Goal: Task Accomplishment & Management: Use online tool/utility

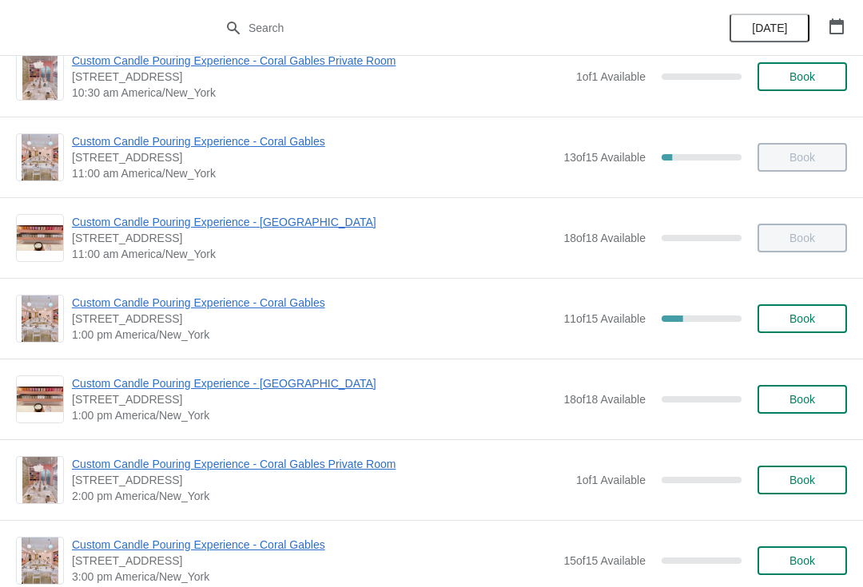
scroll to position [114, 0]
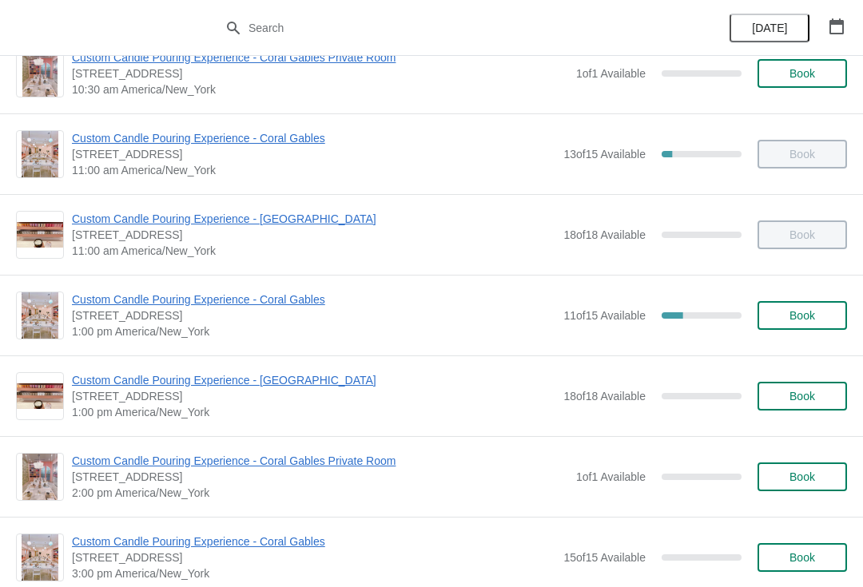
click at [242, 305] on span "Custom Candle Pouring Experience - Coral Gables" at bounding box center [313, 300] width 483 height 16
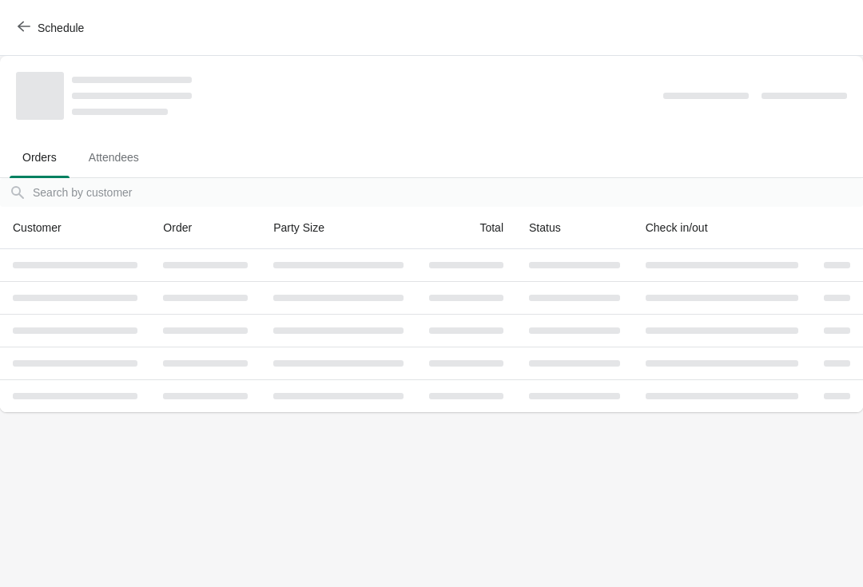
scroll to position [0, 0]
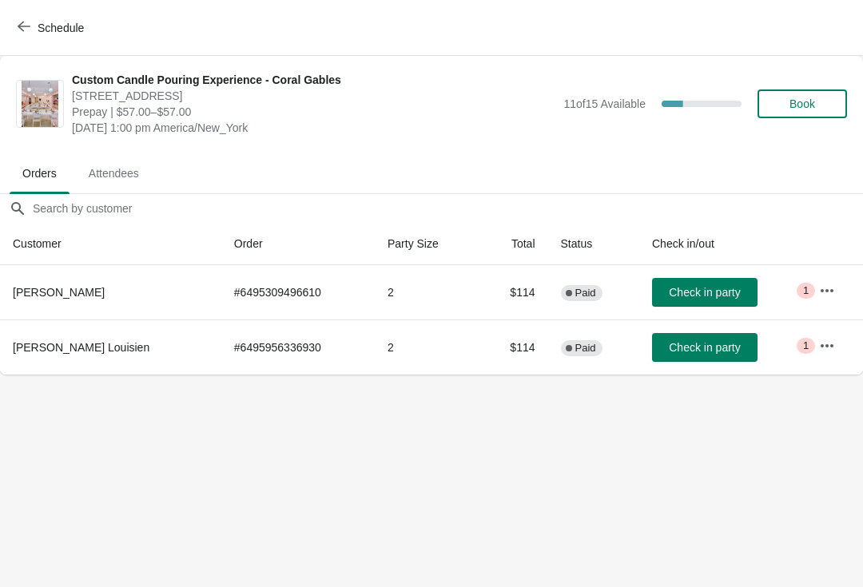
click at [687, 353] on span "Check in party" at bounding box center [704, 347] width 71 height 13
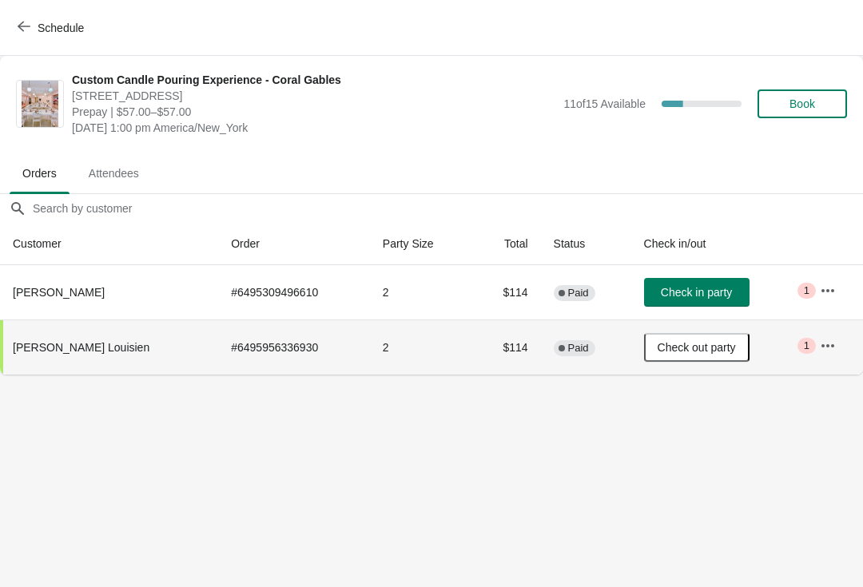
click at [823, 291] on icon "button" at bounding box center [827, 291] width 16 height 16
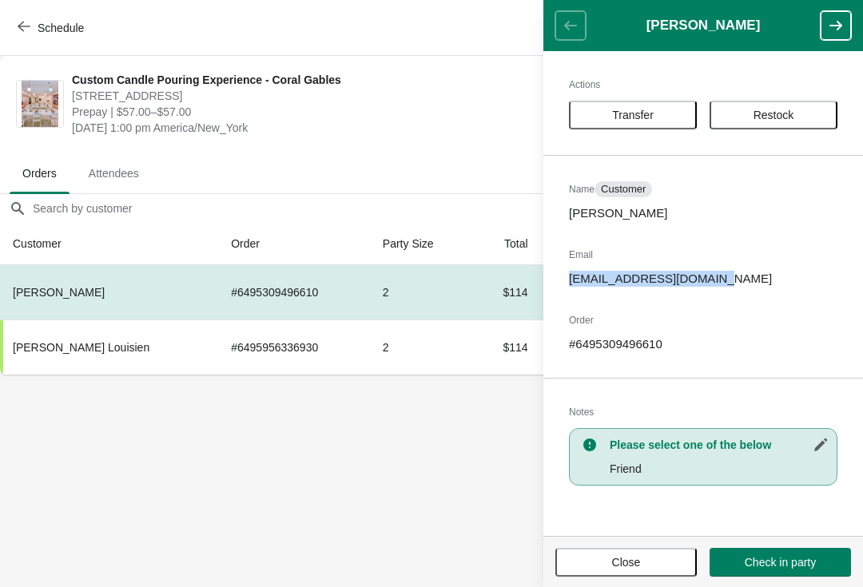
copy p "[EMAIL_ADDRESS][DOMAIN_NAME]"
click at [603, 575] on button "Close" at bounding box center [625, 562] width 141 height 29
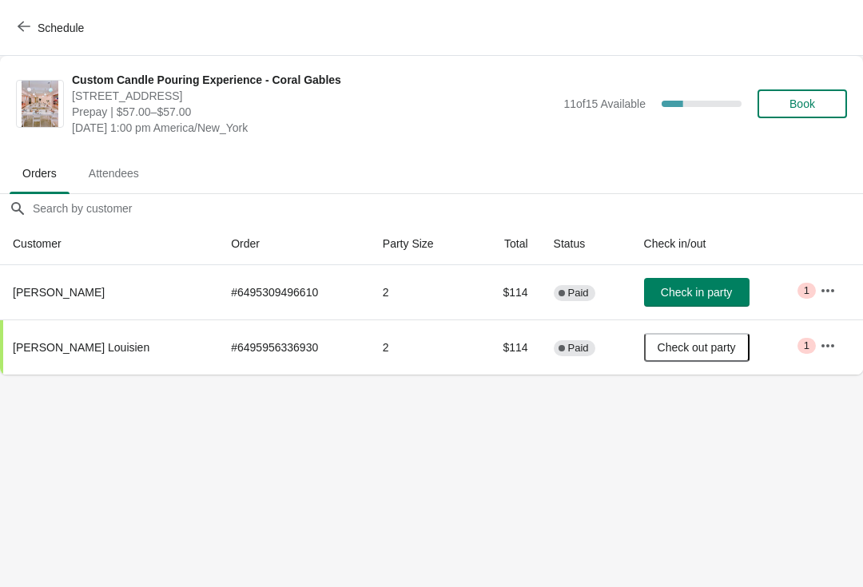
click at [593, 572] on body "Schedule Custom Candle Pouring Experience - Coral Gables [STREET_ADDRESS] Prepa…" at bounding box center [431, 293] width 863 height 587
click at [835, 298] on button "button" at bounding box center [827, 290] width 29 height 29
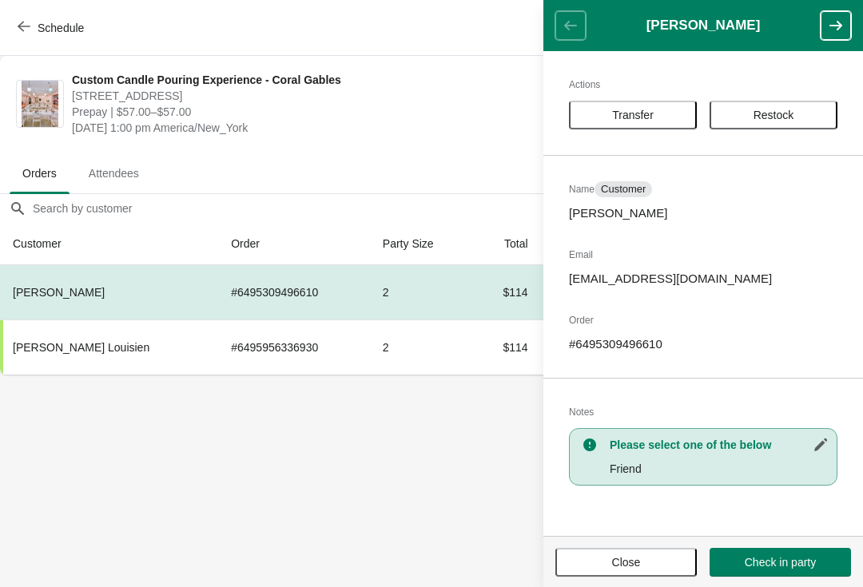
click at [641, 118] on span "Transfer" at bounding box center [633, 115] width 42 height 13
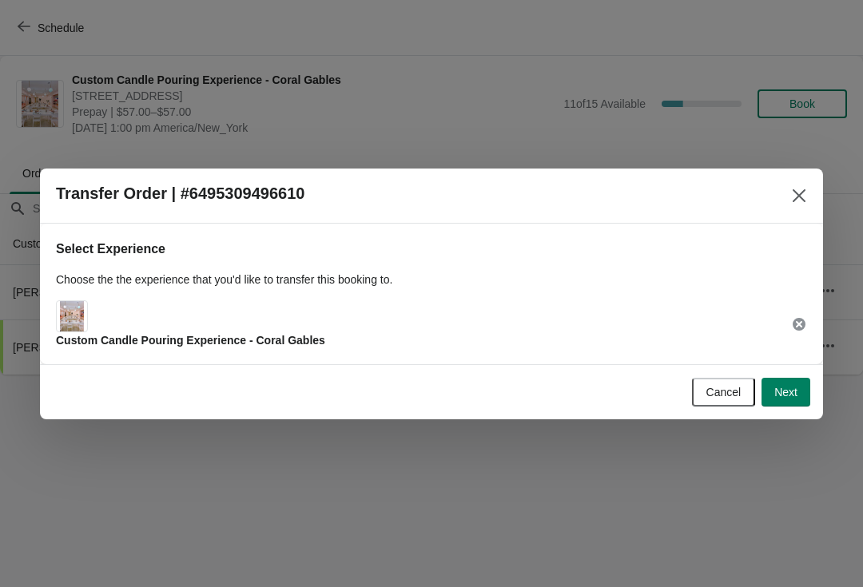
click at [788, 386] on span "Next" at bounding box center [785, 392] width 23 height 13
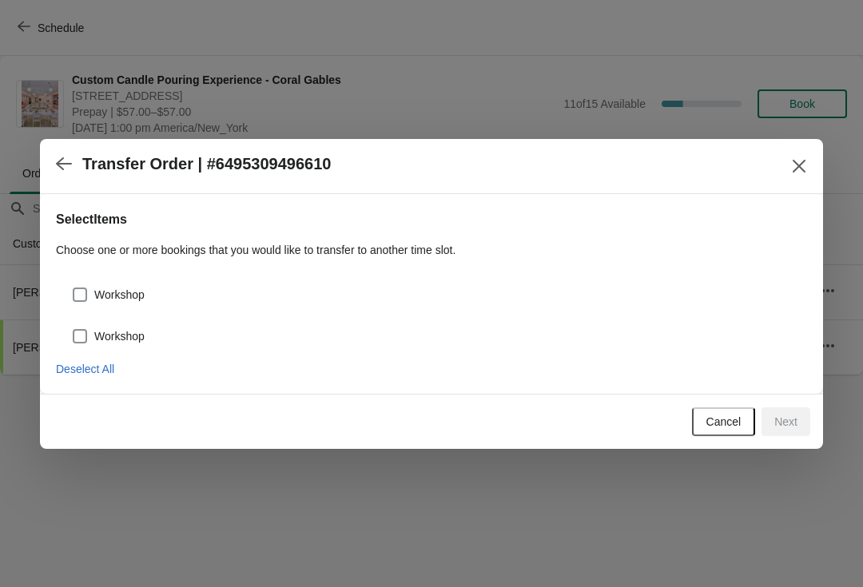
click at [86, 296] on span at bounding box center [80, 295] width 14 height 14
click at [73, 288] on input "Workshop" at bounding box center [73, 288] width 1 height 1
checkbox input "true"
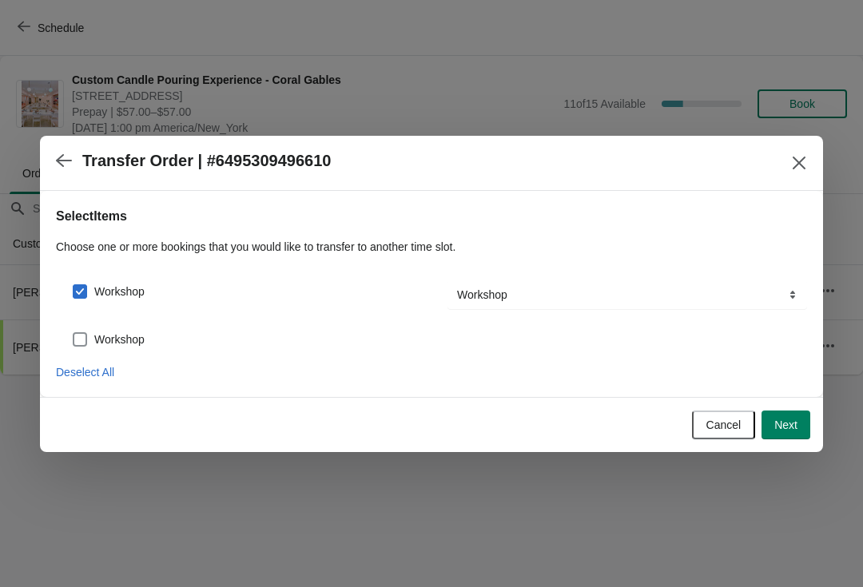
click at [85, 332] on span at bounding box center [80, 339] width 14 height 14
click at [73, 332] on input "Workshop" at bounding box center [73, 332] width 1 height 1
checkbox input "true"
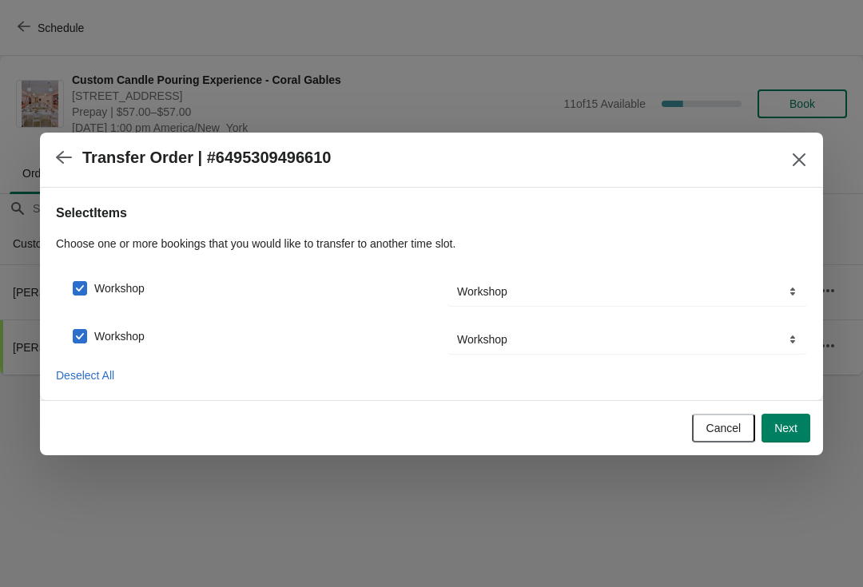
click at [792, 428] on span "Next" at bounding box center [785, 428] width 23 height 13
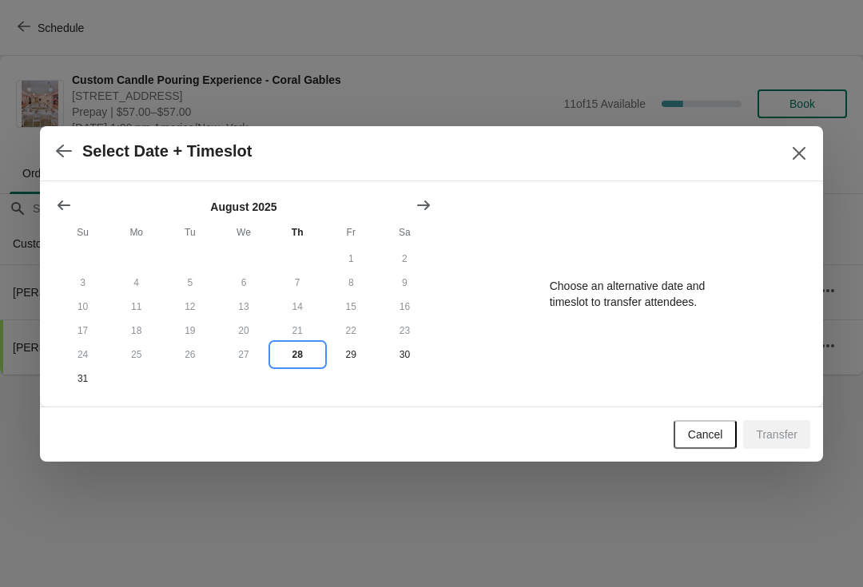
click at [313, 361] on button "28" at bounding box center [298, 355] width 54 height 24
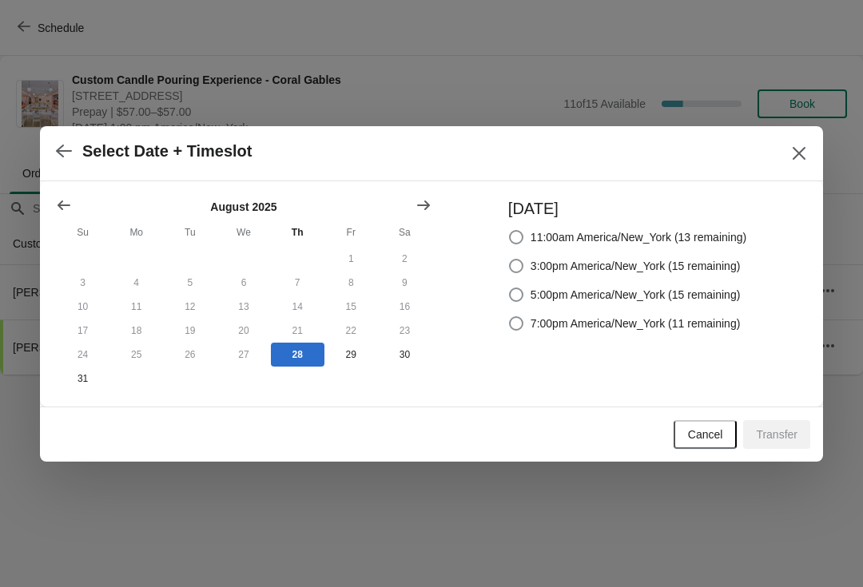
click at [519, 263] on span at bounding box center [516, 266] width 14 height 14
click at [510, 260] on input "3:00pm America/New_York (15 remaining)" at bounding box center [509, 259] width 1 height 1
radio input "true"
click at [776, 438] on span "Transfer" at bounding box center [777, 434] width 42 height 13
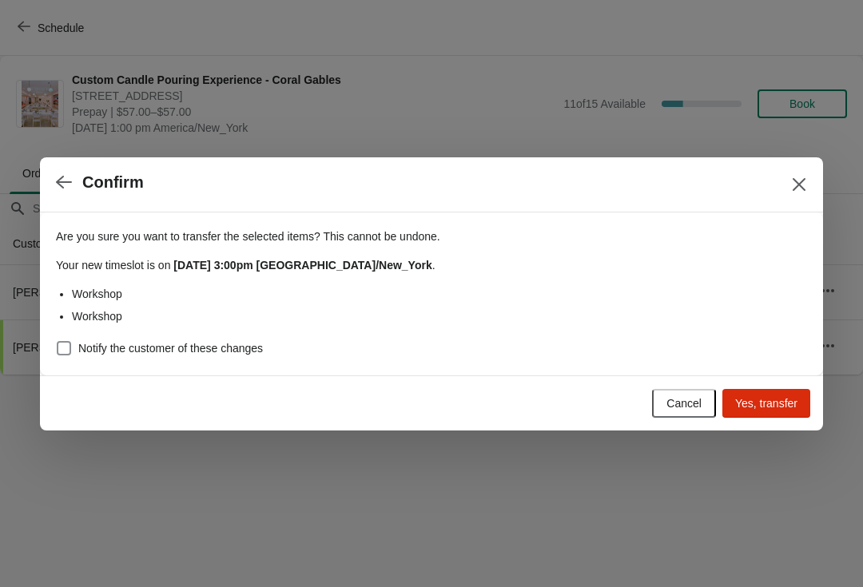
click at [776, 407] on span "Yes, transfer" at bounding box center [766, 403] width 62 height 13
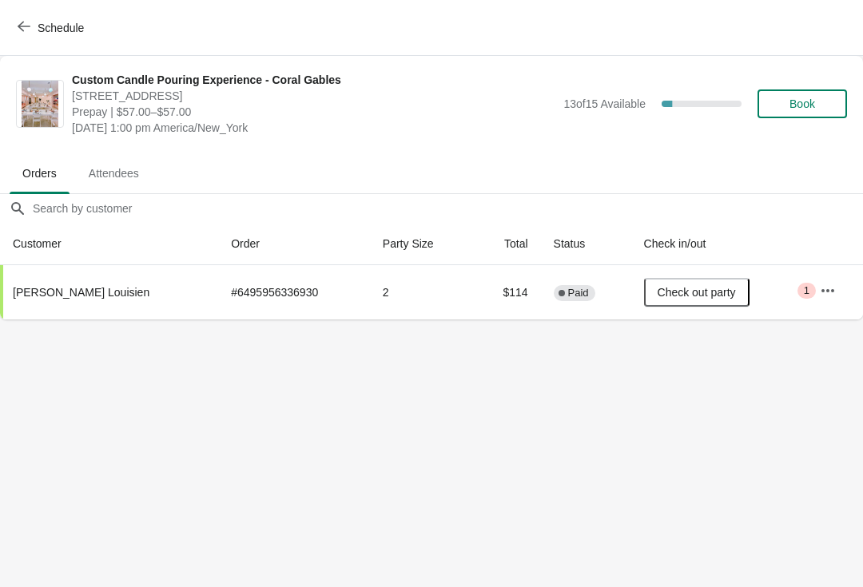
click at [24, 31] on icon "button" at bounding box center [24, 26] width 13 height 13
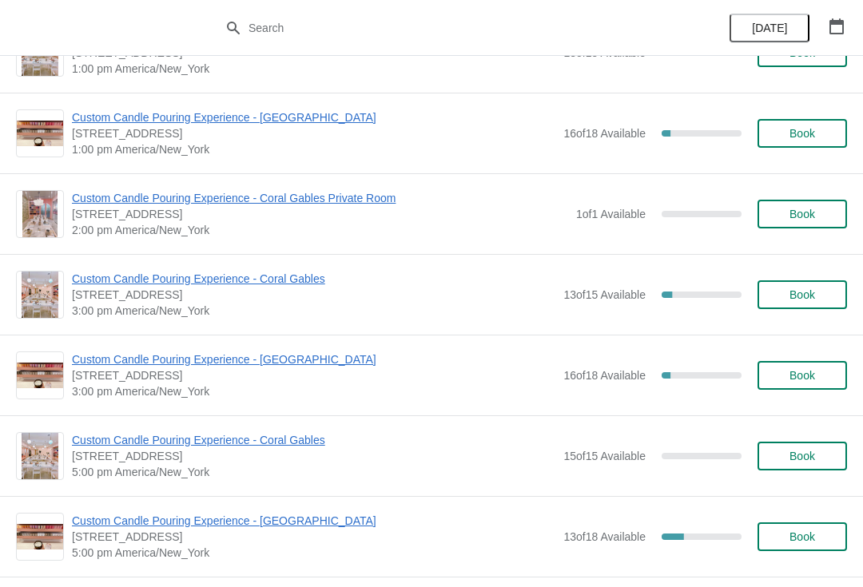
scroll to position [380, 0]
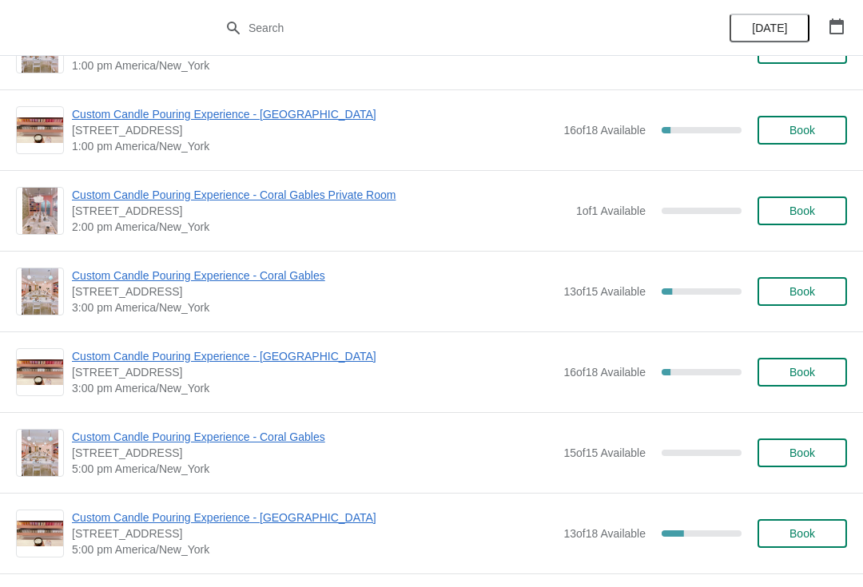
click at [315, 292] on span "[STREET_ADDRESS]" at bounding box center [313, 292] width 483 height 16
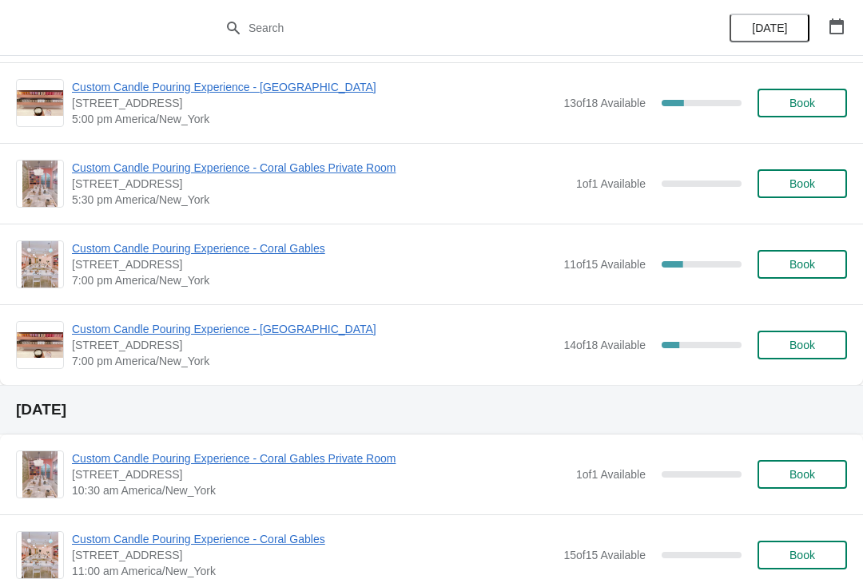
scroll to position [812, 0]
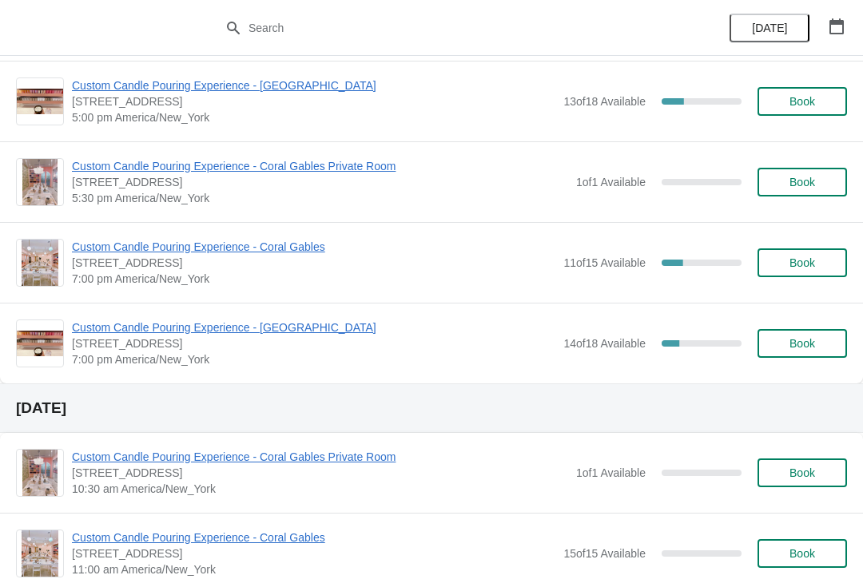
click at [308, 241] on span "Custom Candle Pouring Experience - Coral Gables" at bounding box center [313, 247] width 483 height 16
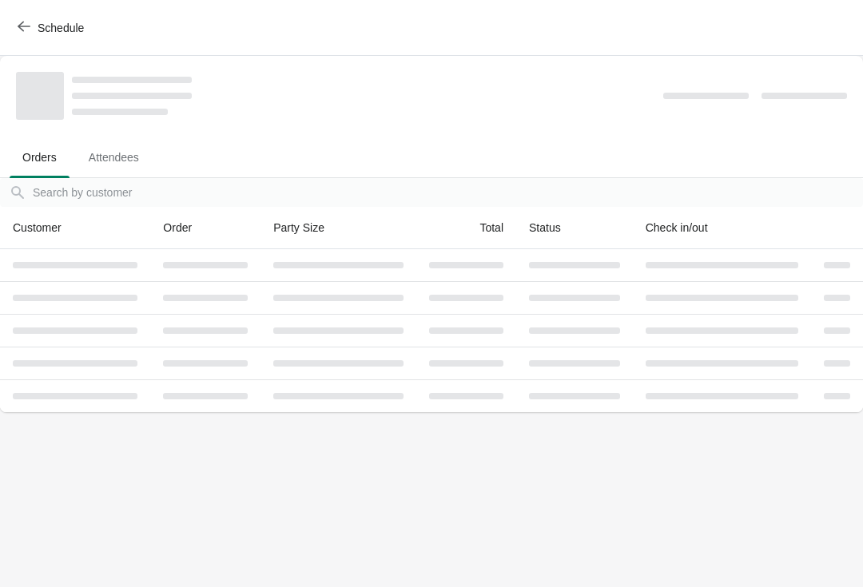
scroll to position [0, 0]
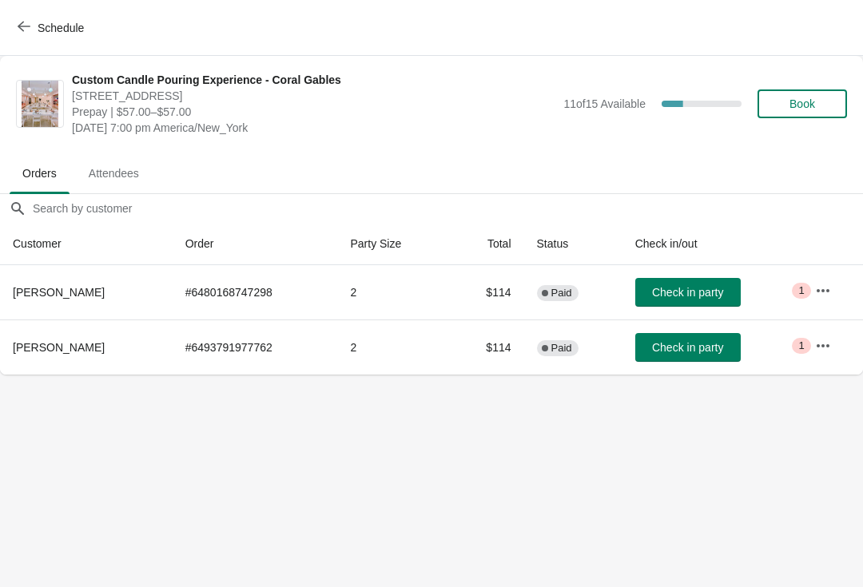
click at [30, 23] on icon "button" at bounding box center [24, 26] width 13 height 13
